Goal: Transaction & Acquisition: Purchase product/service

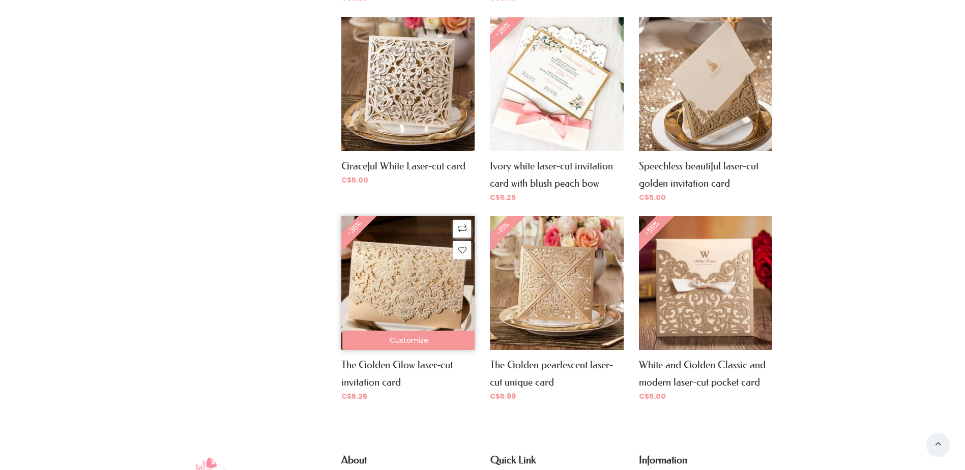
click at [407, 300] on img at bounding box center [407, 282] width 133 height 133
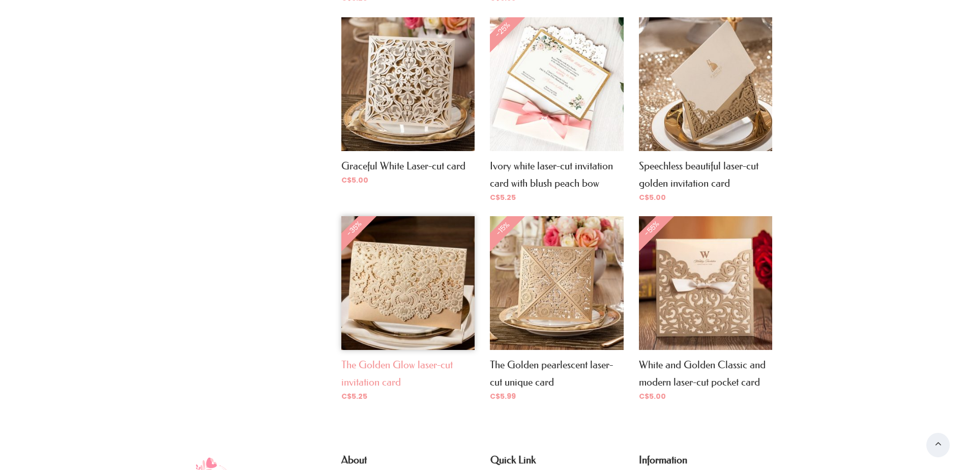
click at [398, 365] on link "The Golden Glow laser-cut invitation card" at bounding box center [396, 372] width 111 height 29
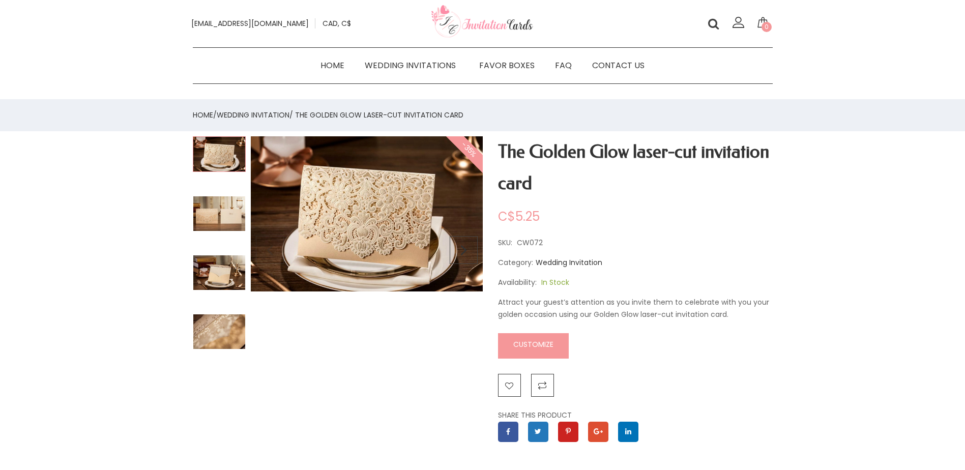
click at [209, 215] on img at bounding box center [219, 214] width 53 height 36
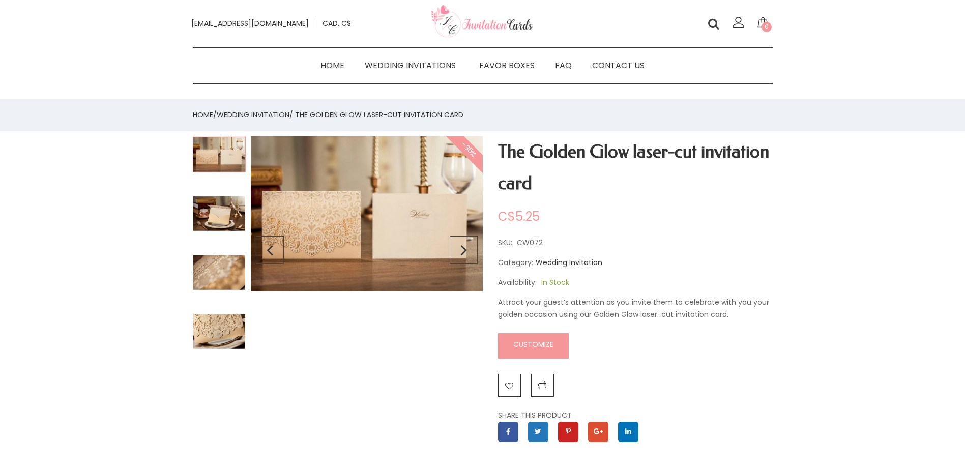
click at [208, 269] on img at bounding box center [219, 273] width 53 height 36
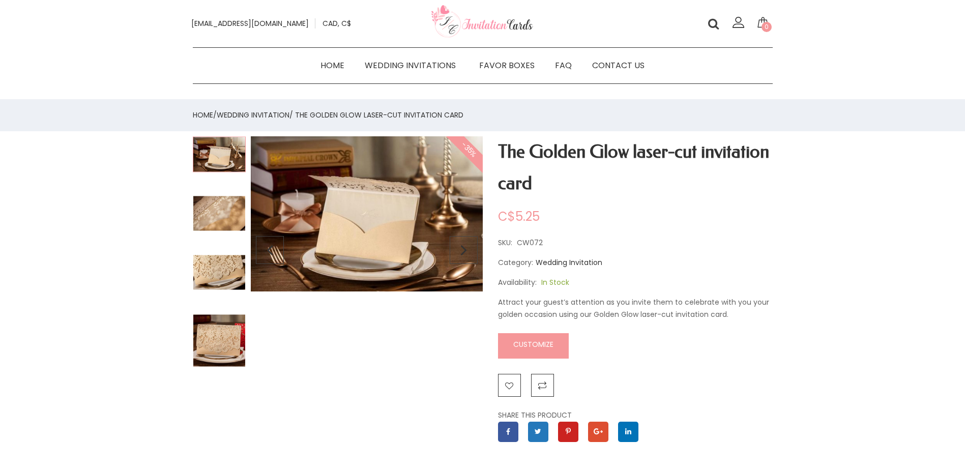
click at [218, 340] on img at bounding box center [219, 340] width 53 height 53
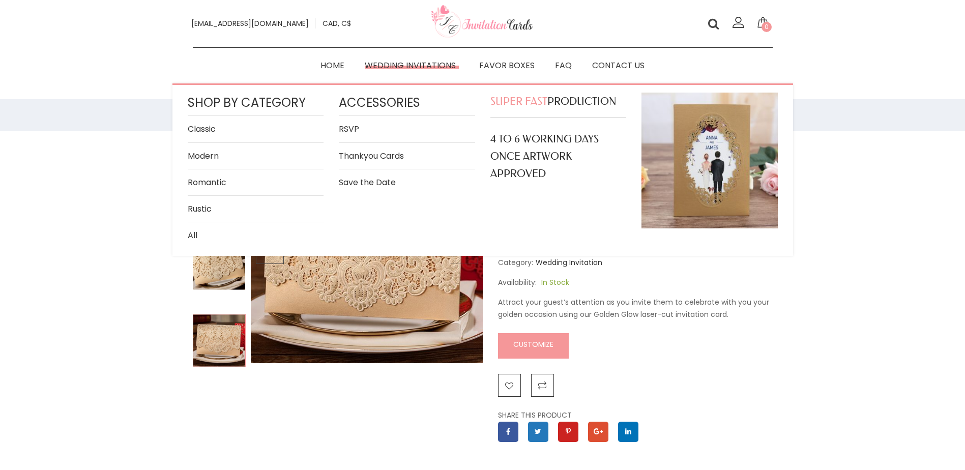
click at [198, 127] on link "Classic" at bounding box center [256, 129] width 136 height 14
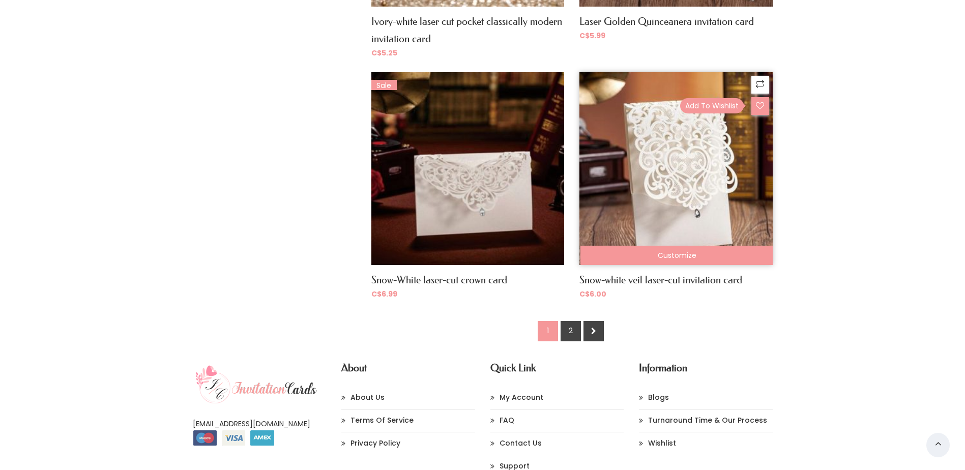
scroll to position [1440, 0]
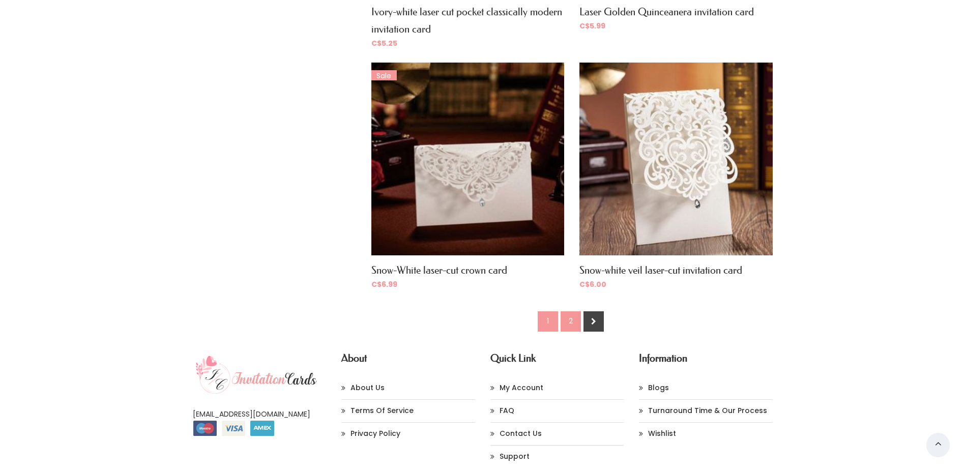
click at [566, 319] on link "2" at bounding box center [570, 321] width 20 height 20
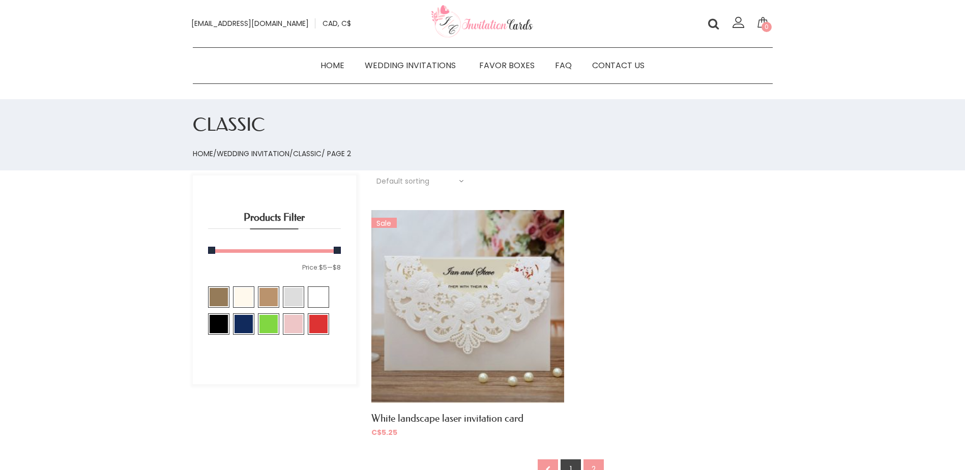
click at [553, 464] on link at bounding box center [547, 469] width 20 height 20
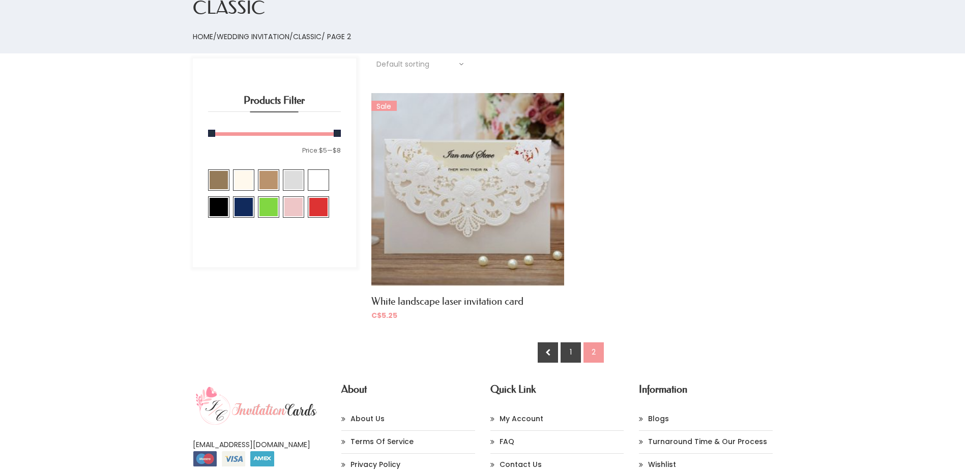
scroll to position [153, 0]
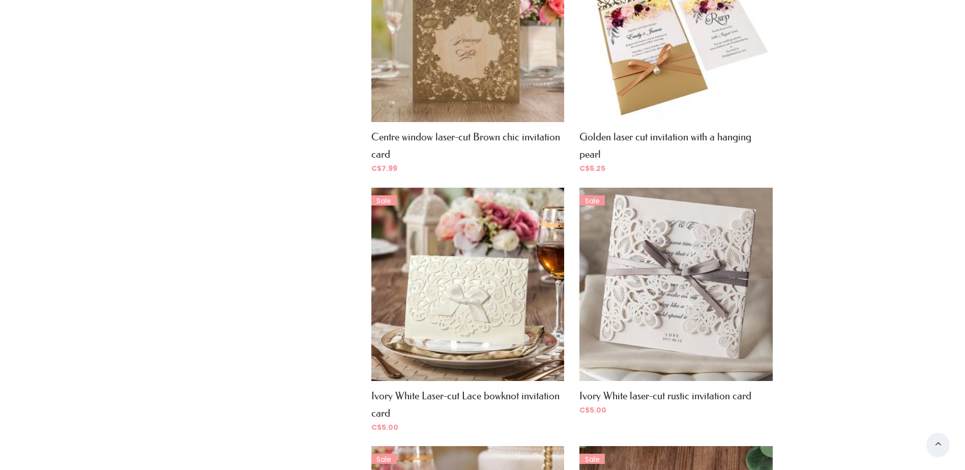
scroll to position [814, 0]
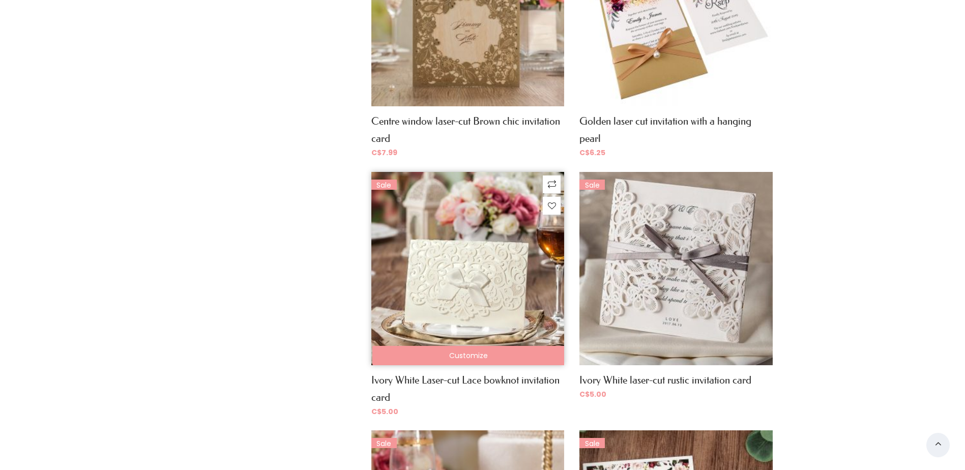
click at [491, 288] on img at bounding box center [467, 268] width 193 height 193
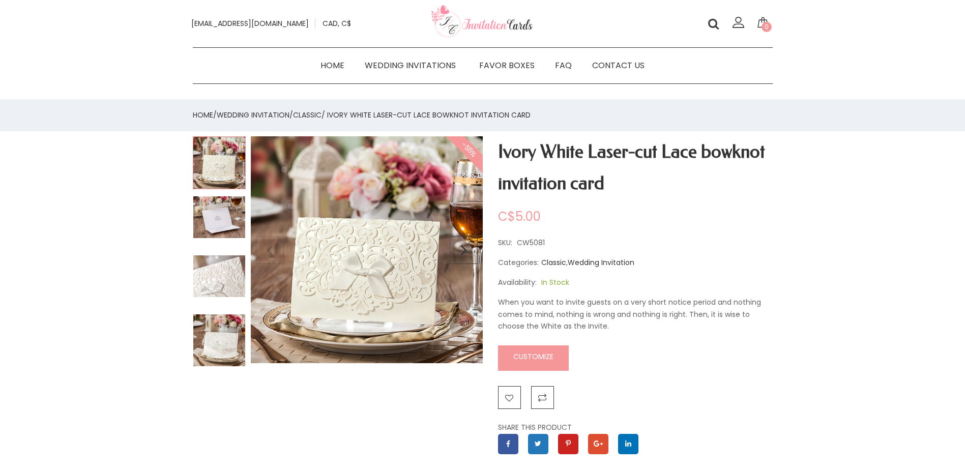
click at [221, 164] on img at bounding box center [219, 162] width 53 height 53
click at [224, 213] on img at bounding box center [219, 217] width 53 height 43
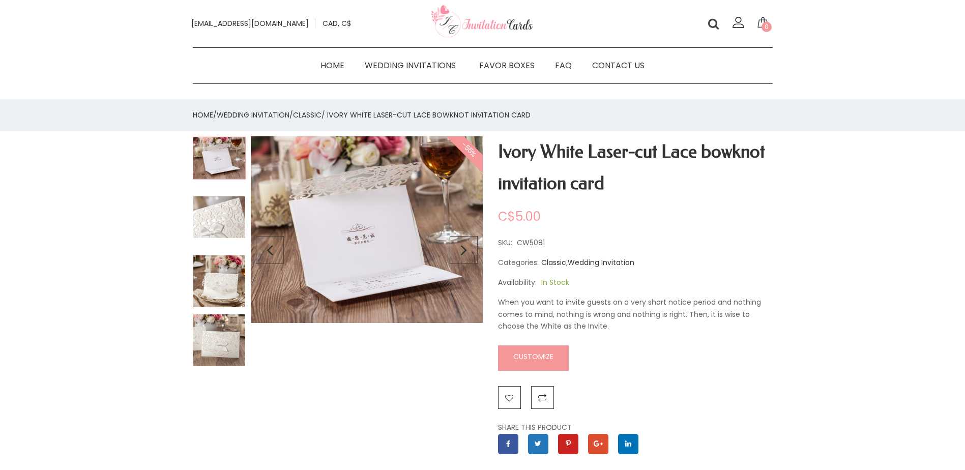
click at [220, 282] on img at bounding box center [219, 281] width 53 height 53
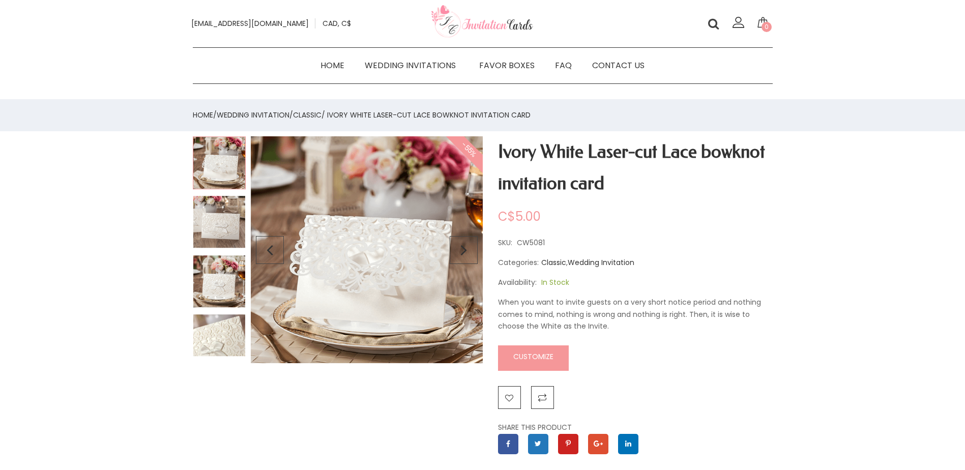
click at [219, 342] on img at bounding box center [219, 335] width 53 height 43
